Goal: Task Accomplishment & Management: Manage account settings

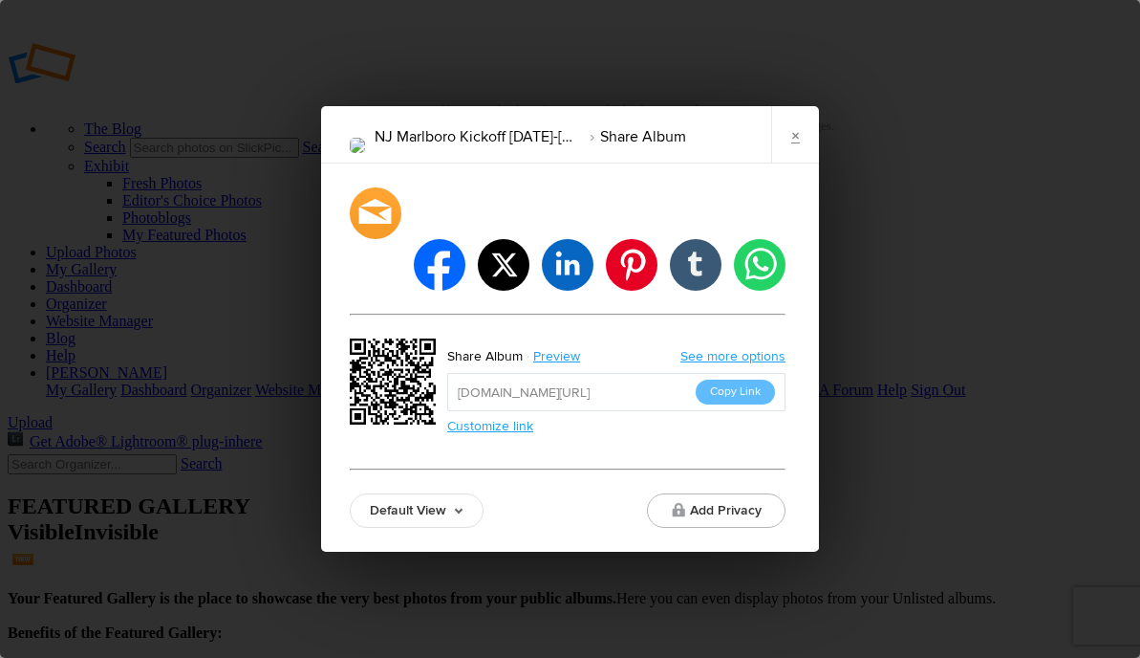
click at [800, 163] on link "×" at bounding box center [795, 134] width 48 height 57
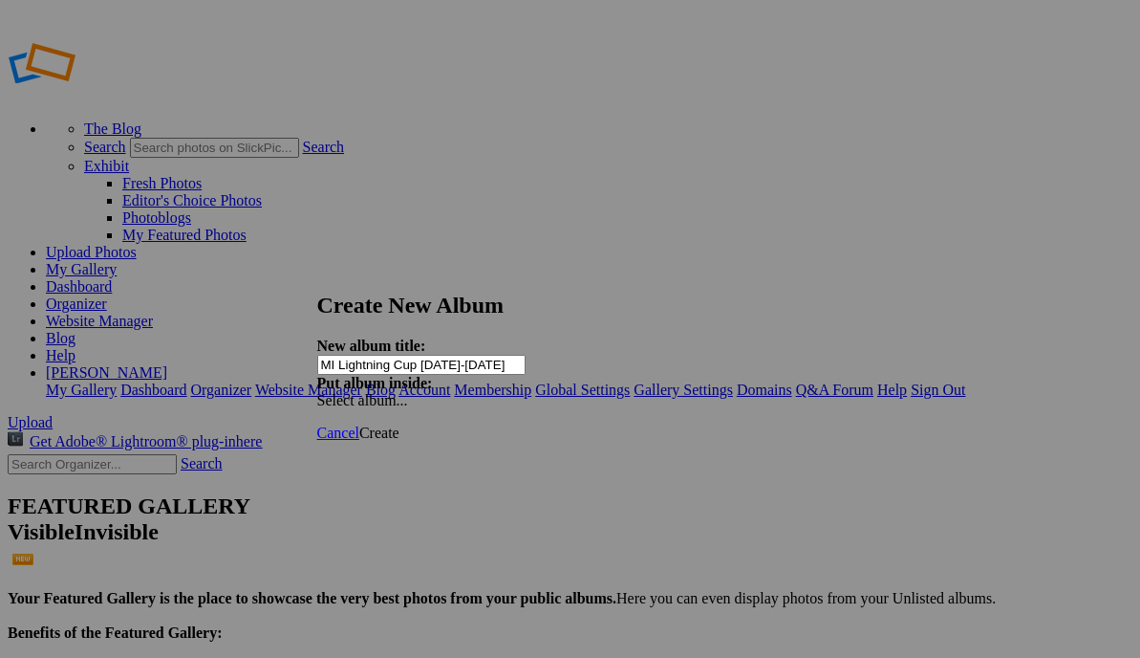
type input "MI Lightning Cup [DATE]-[DATE]"
click at [400, 424] on span "Create" at bounding box center [379, 432] width 40 height 16
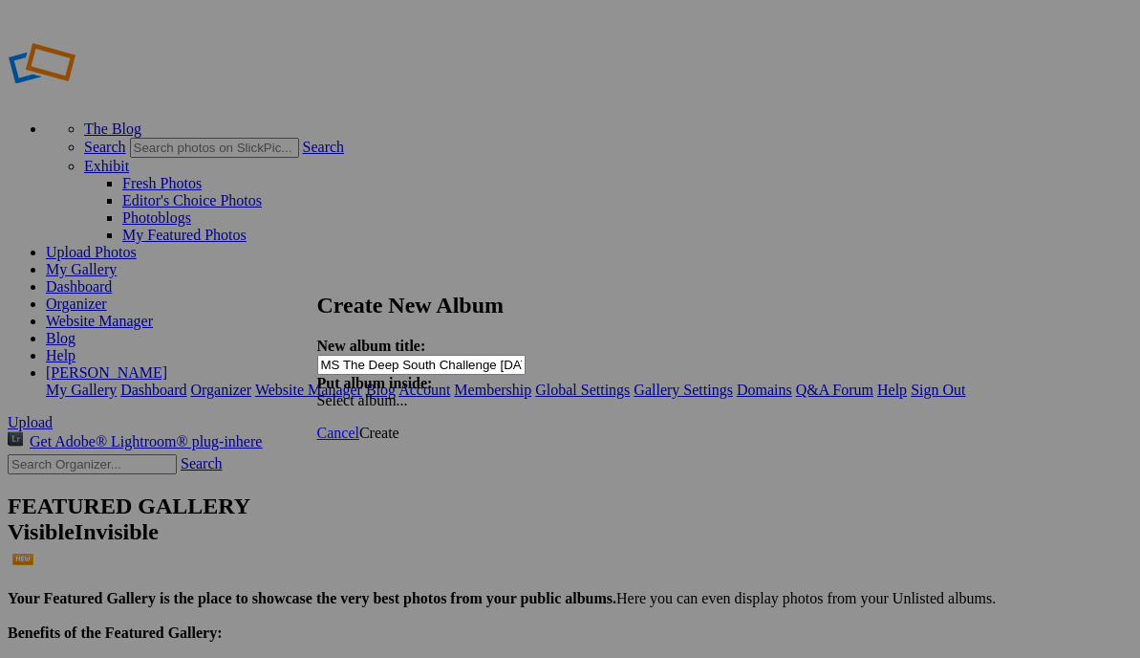
click at [400, 424] on span "Create" at bounding box center [379, 432] width 40 height 16
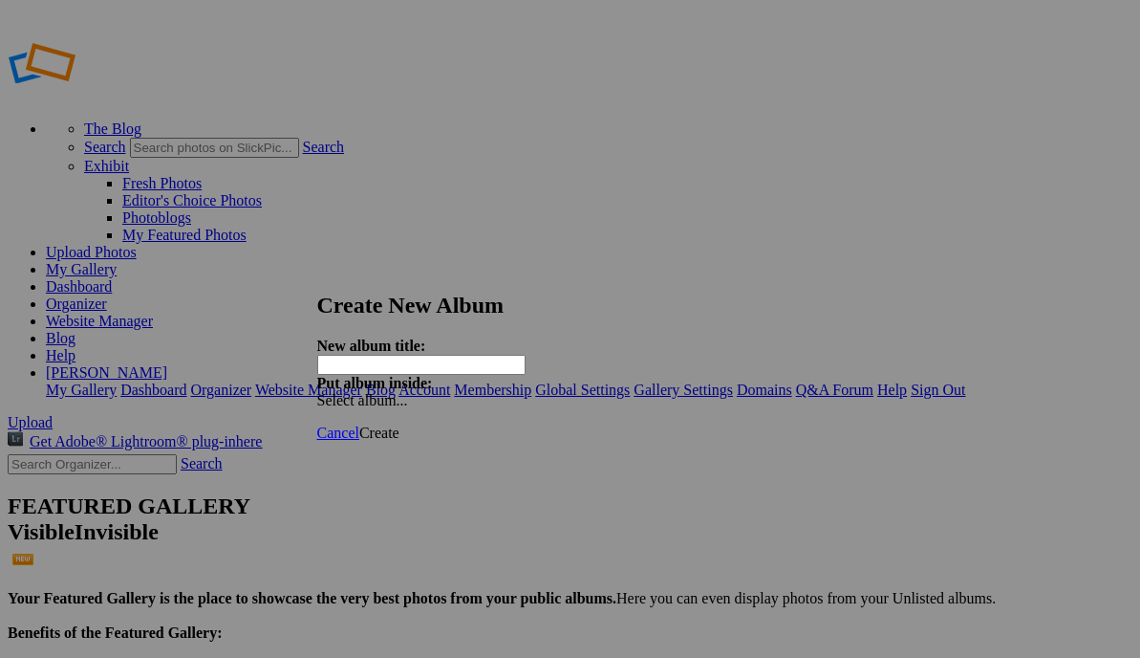
paste input "WI 56ers Fall Inv. [DATE]-[DATE]"
type input "WI 56ers Fall Inv. [DATE]-[DATE]"
click at [400, 424] on span "Create" at bounding box center [379, 432] width 40 height 16
